Goal: Find specific page/section: Find specific page/section

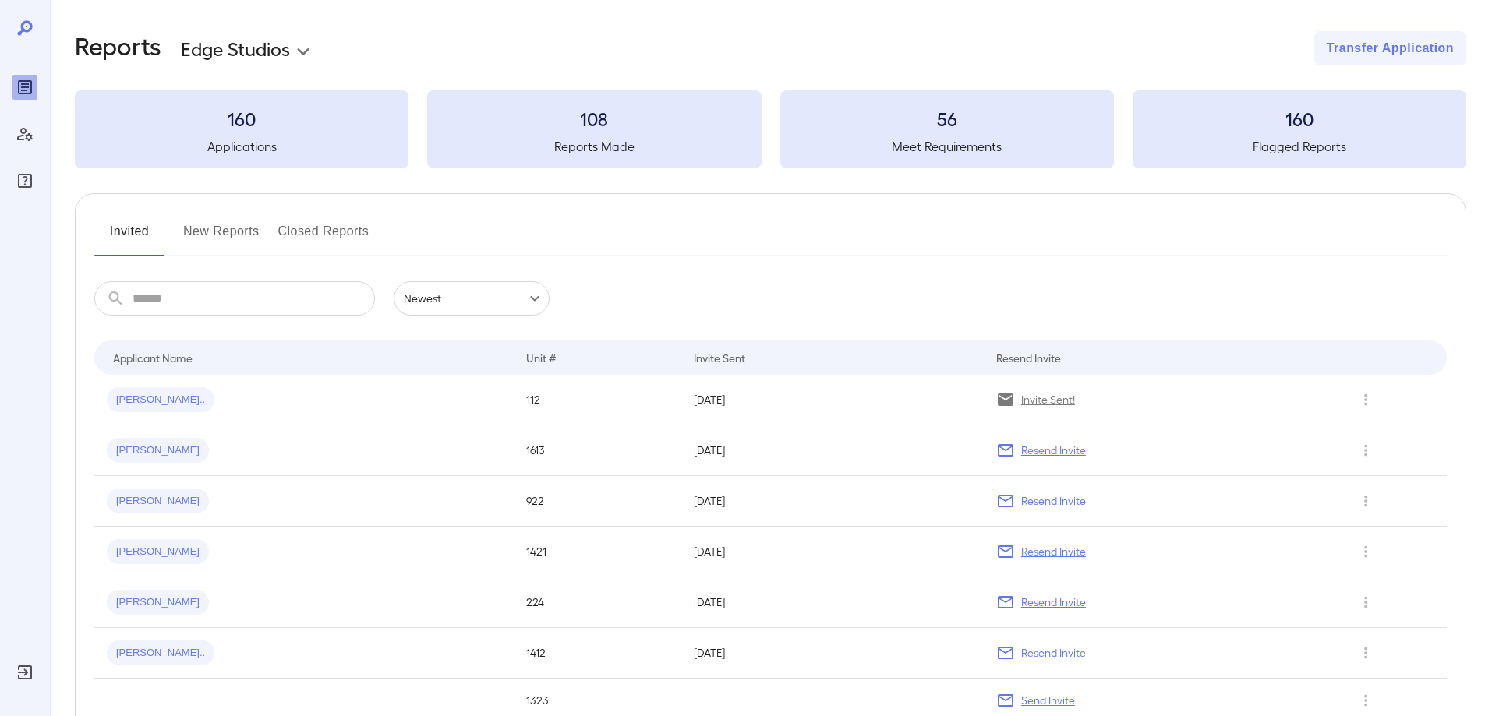
click at [203, 231] on button "New Reports" at bounding box center [221, 237] width 76 height 37
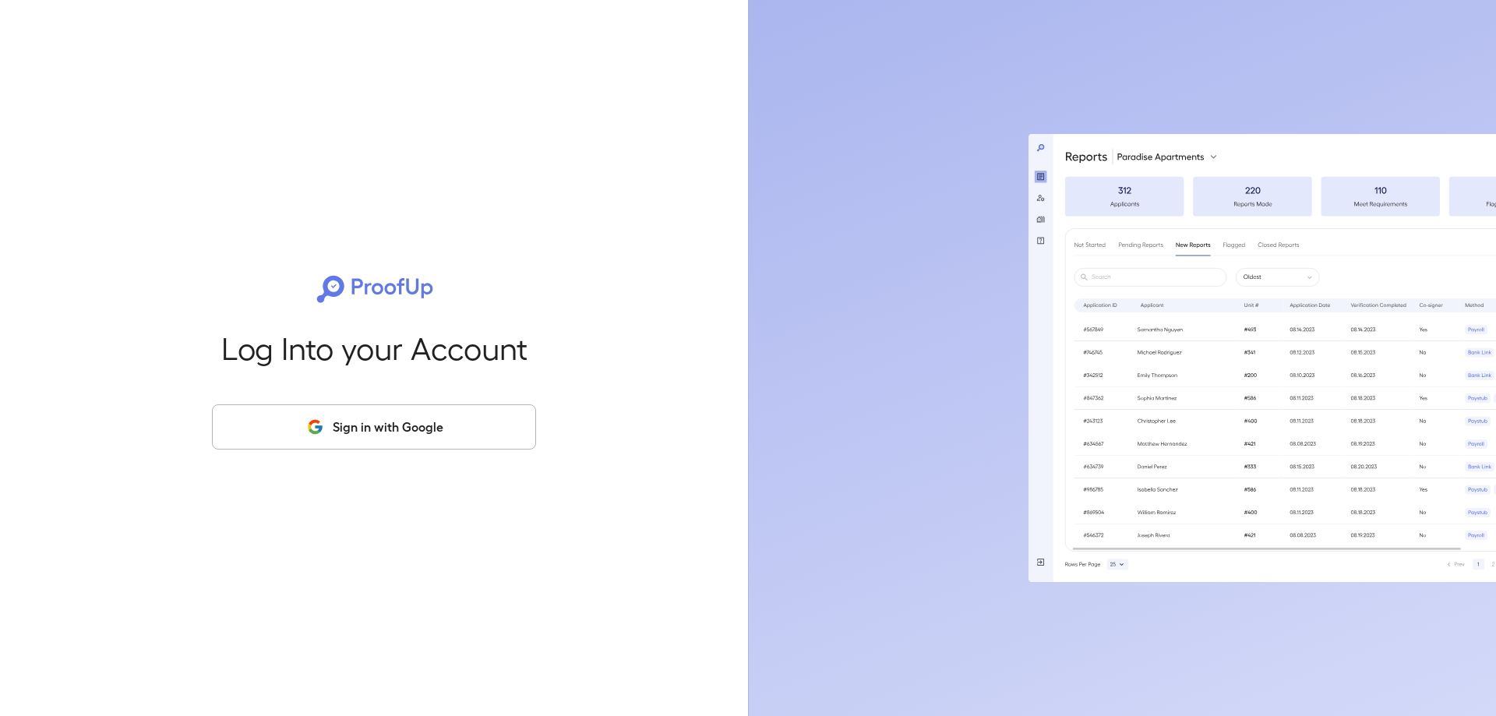
click at [380, 423] on button "Sign in with Google" at bounding box center [374, 426] width 324 height 45
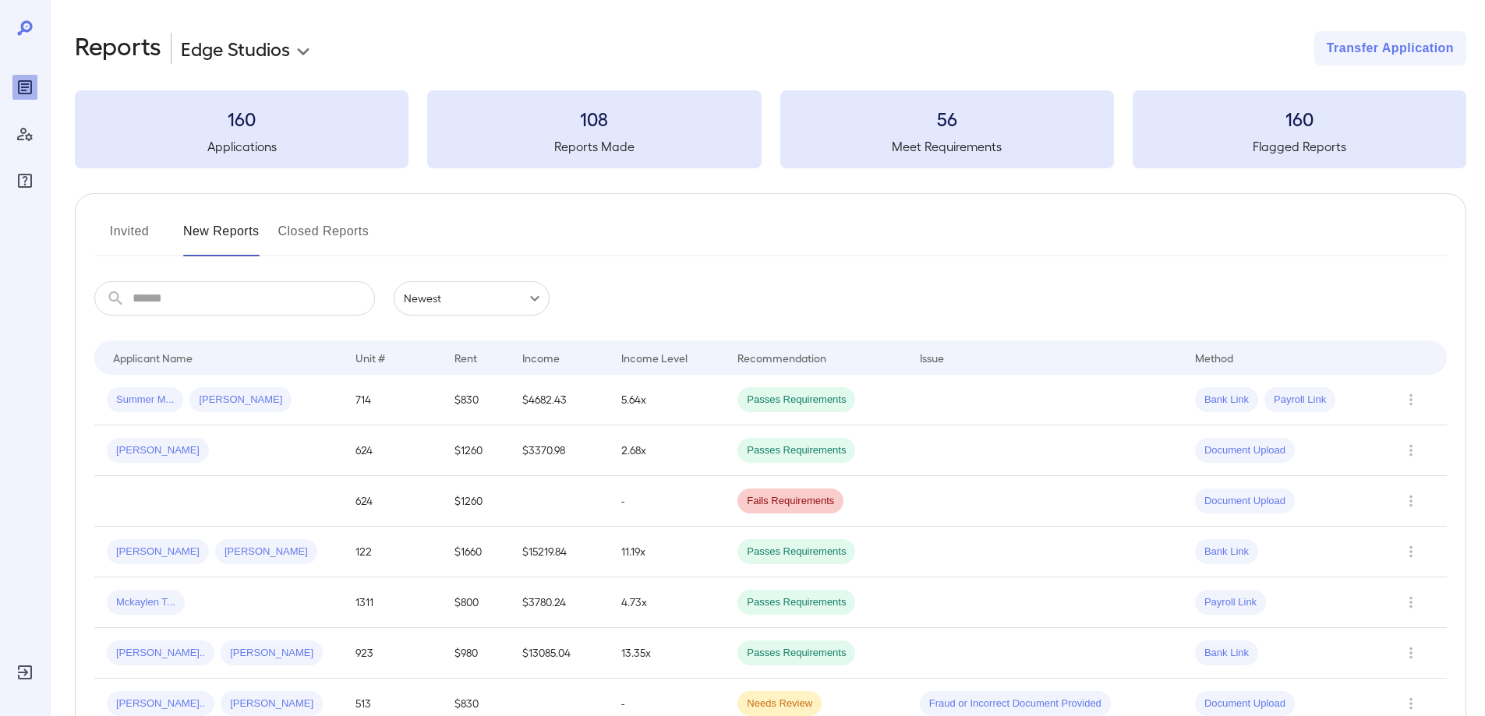
click at [118, 235] on button "Invited" at bounding box center [129, 237] width 70 height 37
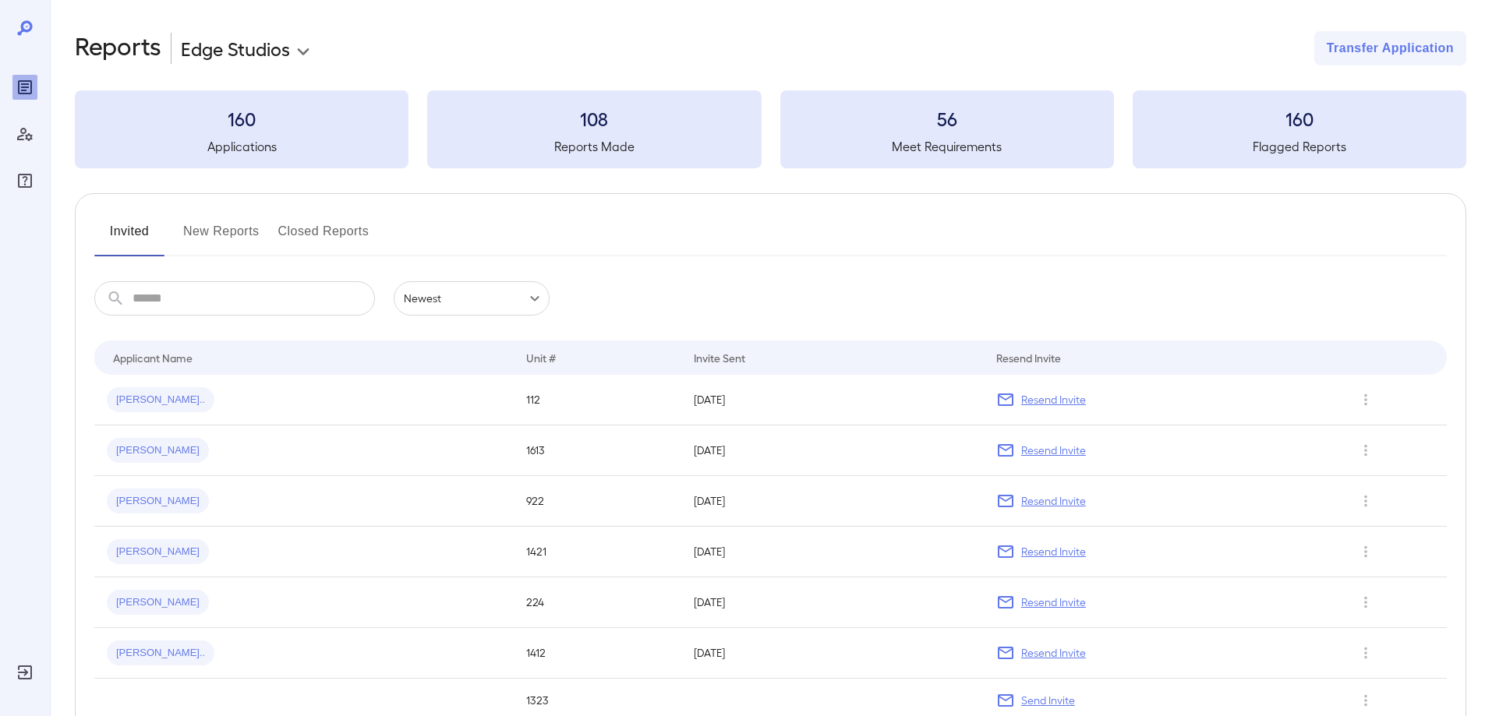
click at [217, 227] on button "New Reports" at bounding box center [221, 237] width 76 height 37
